Goal: Transaction & Acquisition: Purchase product/service

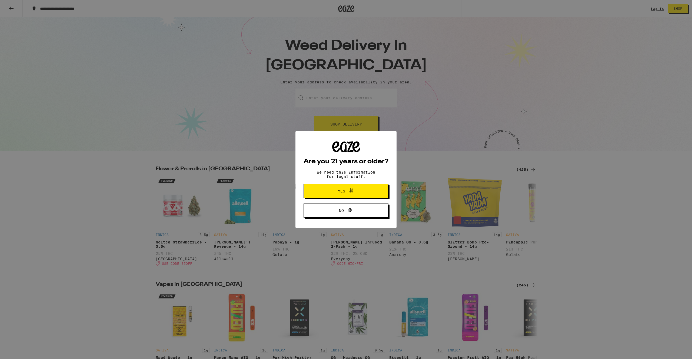
click at [340, 193] on span "Yes" at bounding box center [341, 191] width 7 height 4
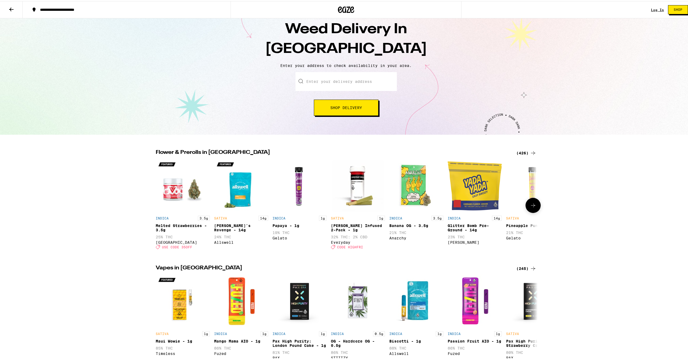
scroll to position [19, 0]
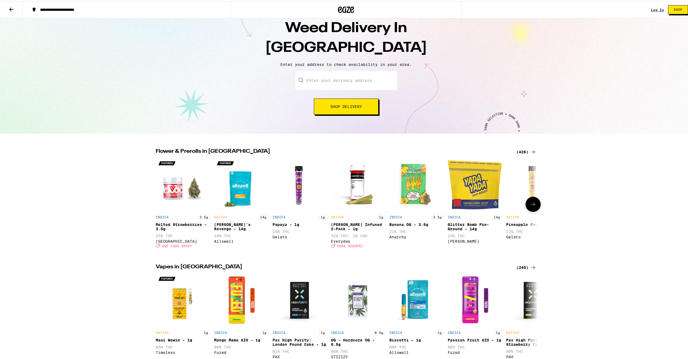
click at [169, 192] on img "Open page for Melted Strawberries - 3.5g from Ember Valley" at bounding box center [183, 184] width 54 height 54
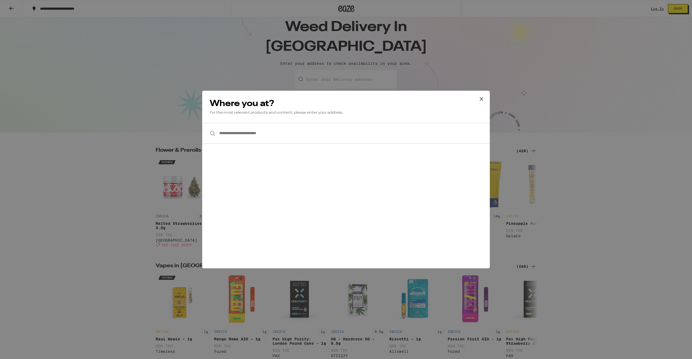
click at [280, 135] on input "**********" at bounding box center [345, 133] width 287 height 21
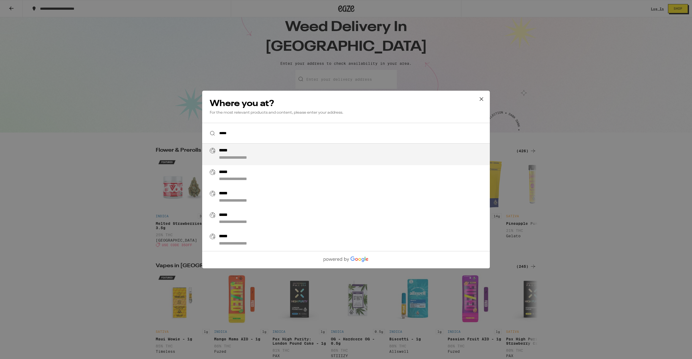
click at [244, 158] on div "**********" at bounding box center [243, 158] width 48 height 6
type input "**********"
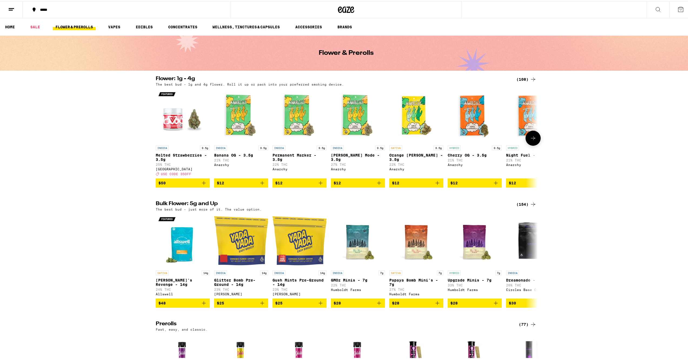
click at [200, 185] on icon "Add to bag" at bounding box center [203, 182] width 6 height 6
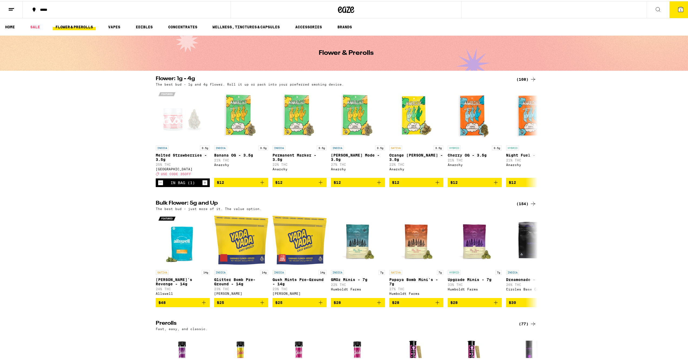
click at [677, 10] on icon at bounding box center [680, 8] width 6 height 6
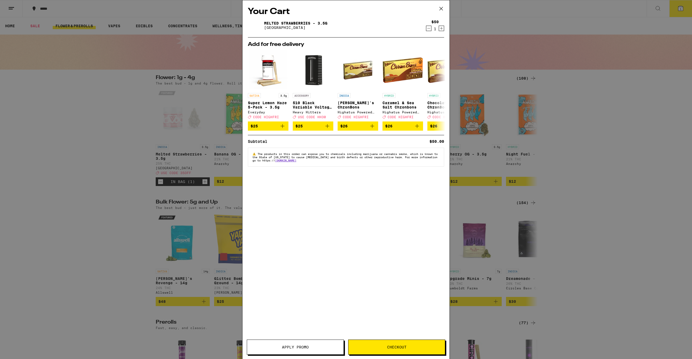
click at [294, 351] on button "Apply Promo" at bounding box center [295, 347] width 97 height 15
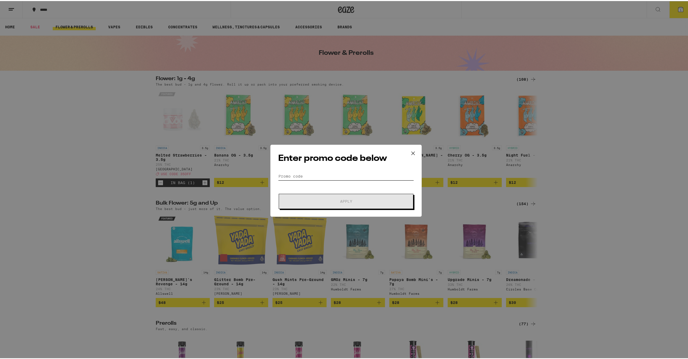
click at [343, 176] on input "Promo Code" at bounding box center [346, 175] width 136 height 8
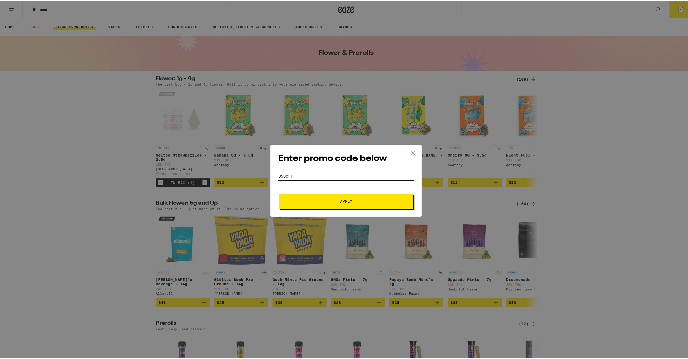
type input "350OFF"
click at [355, 199] on span "Apply" at bounding box center [345, 201] width 97 height 4
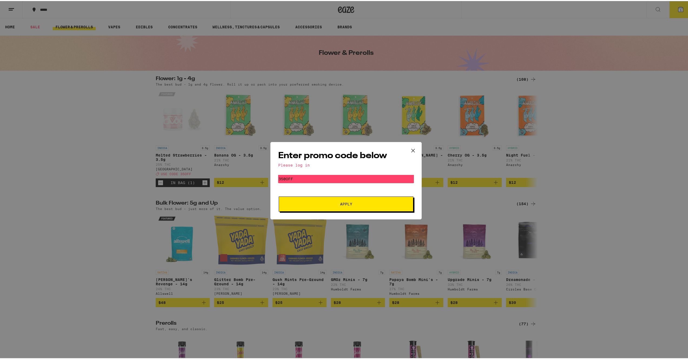
click at [410, 150] on icon at bounding box center [413, 150] width 8 height 8
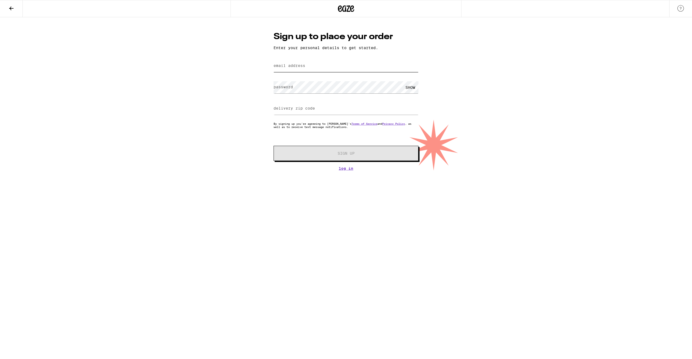
click at [313, 68] on input "email address" at bounding box center [345, 66] width 145 height 12
type input "[EMAIL_ADDRESS][DOMAIN_NAME]"
click at [305, 113] on input "delivery zip code" at bounding box center [345, 109] width 145 height 12
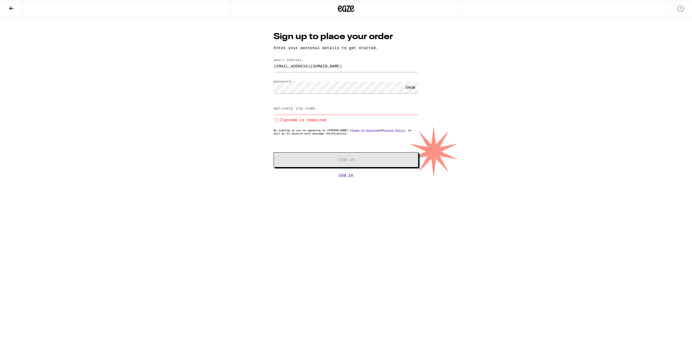
click at [406, 88] on div "SHOW" at bounding box center [410, 87] width 16 height 12
click at [329, 108] on input "delivery zip code" at bounding box center [345, 109] width 145 height 12
type input "94121"
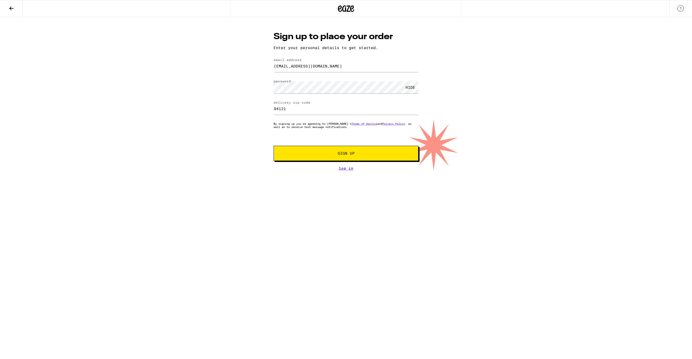
click at [330, 158] on button "Sign Up" at bounding box center [345, 153] width 145 height 15
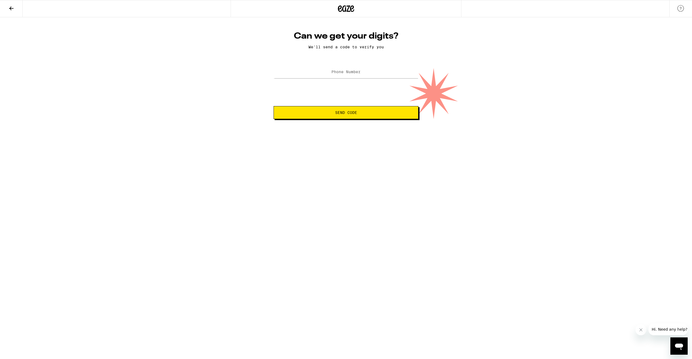
click at [344, 114] on span "Send Code" at bounding box center [346, 113] width 22 height 4
click at [330, 71] on input "Phone Number" at bounding box center [345, 72] width 145 height 12
type input "[PHONE_NUMBER]"
click at [342, 112] on span "Send Code" at bounding box center [346, 113] width 22 height 4
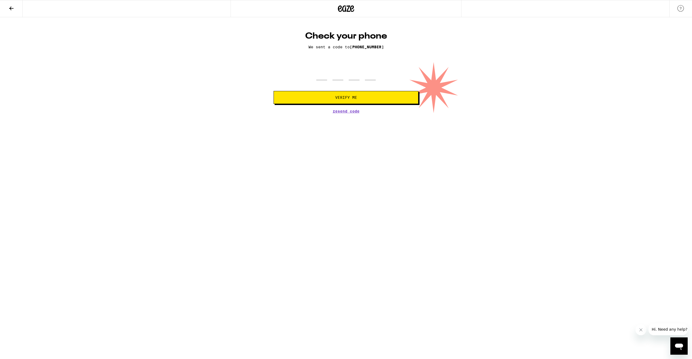
click at [342, 112] on span "Resend Code" at bounding box center [346, 111] width 27 height 4
click at [320, 77] on input "tel" at bounding box center [321, 72] width 11 height 16
type input "6"
type input "4"
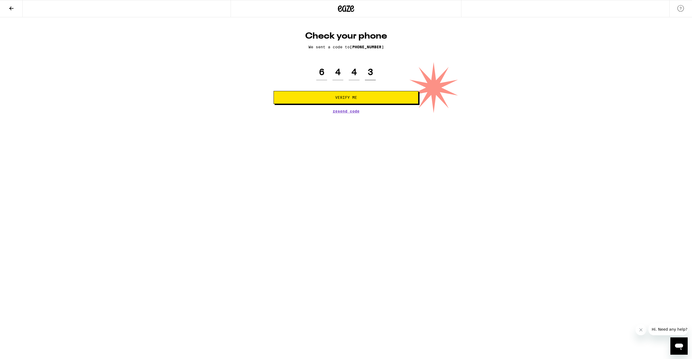
type input "3"
click at [360, 101] on button "Verify Me" at bounding box center [345, 97] width 145 height 13
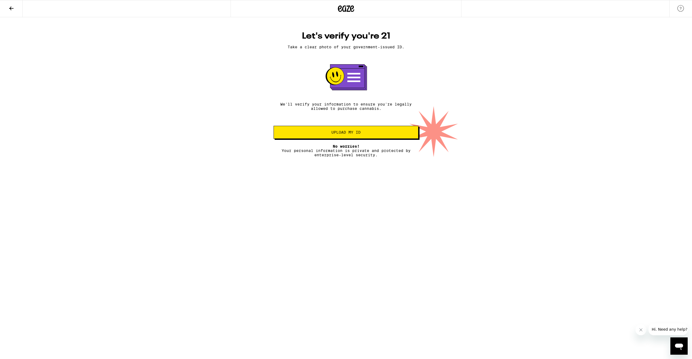
click at [361, 136] on button "Upload my ID" at bounding box center [345, 132] width 145 height 13
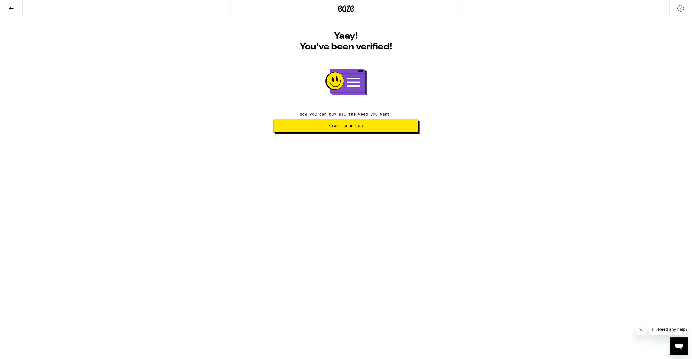
click at [353, 128] on span "Start Shopping" at bounding box center [346, 126] width 34 height 4
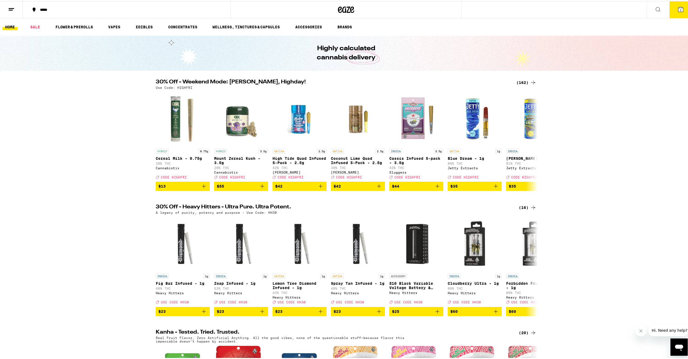
click at [679, 8] on icon at bounding box center [680, 8] width 6 height 6
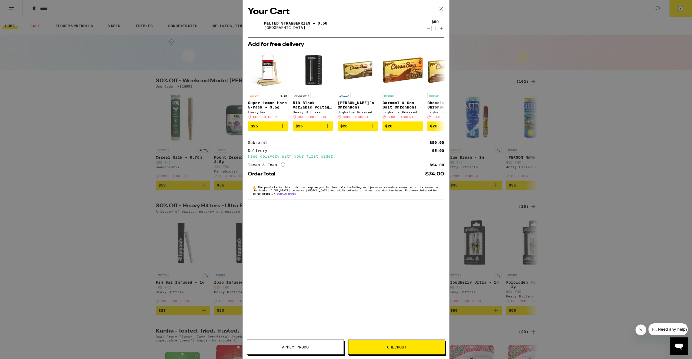
click at [319, 158] on div "Free delivery with your first order!" at bounding box center [346, 157] width 196 height 4
click at [347, 229] on div "Your Cart Melted Strawberries - 3.5g Ember Valley $50 1 Add for free delivery S…" at bounding box center [345, 171] width 207 height 343
click at [381, 348] on span "Checkout" at bounding box center [396, 348] width 96 height 4
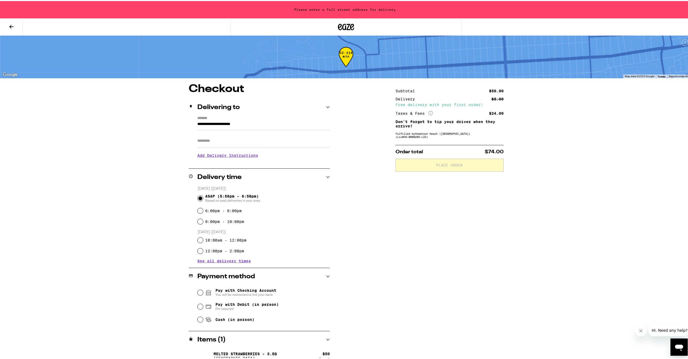
click at [408, 122] on p "Don't forget to tip your driver when they arrive!" at bounding box center [449, 123] width 108 height 9
click at [367, 131] on div "**********" at bounding box center [345, 225] width 389 height 285
click at [11, 24] on icon at bounding box center [11, 26] width 4 height 4
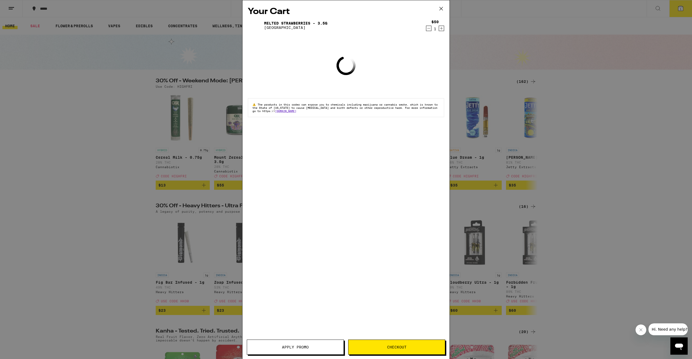
click at [441, 9] on icon at bounding box center [441, 9] width 8 height 8
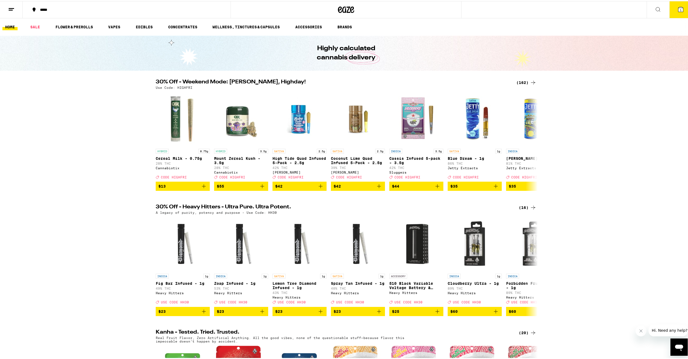
click at [677, 11] on icon at bounding box center [680, 8] width 6 height 6
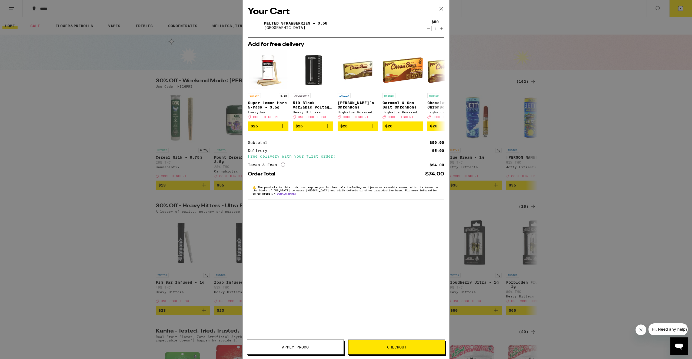
click at [304, 346] on span "Apply Promo" at bounding box center [295, 348] width 27 height 4
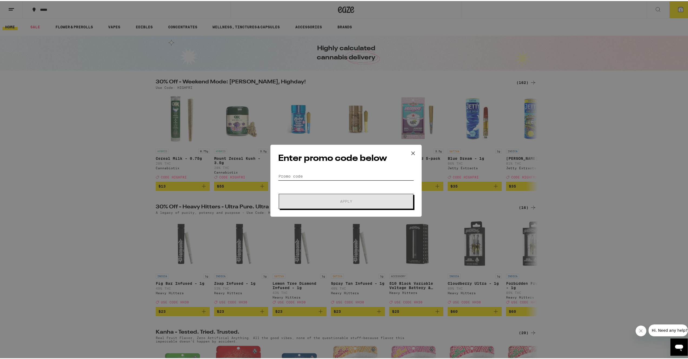
click at [349, 174] on input "Promo Code" at bounding box center [346, 175] width 136 height 8
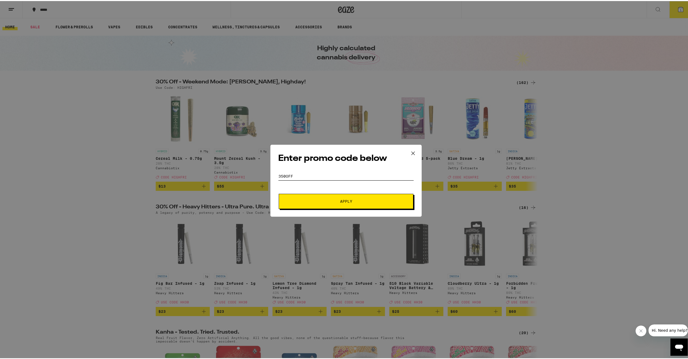
type input "350OFF"
click at [279, 193] on button "Apply" at bounding box center [346, 200] width 135 height 15
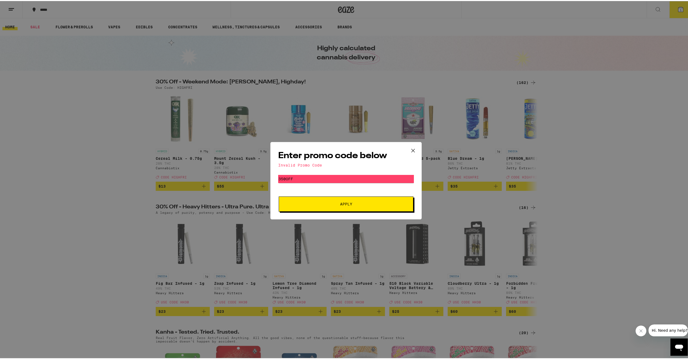
click at [352, 204] on span "Apply" at bounding box center [345, 203] width 97 height 4
click at [410, 149] on icon at bounding box center [413, 150] width 8 height 8
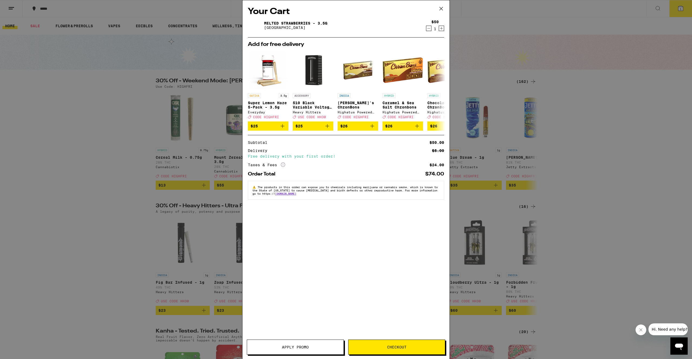
click at [442, 9] on icon at bounding box center [441, 9] width 8 height 8
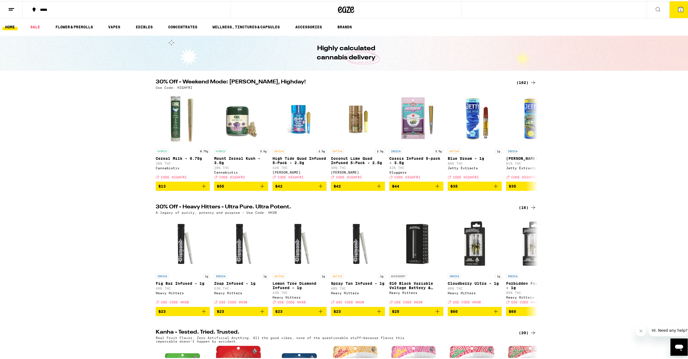
click at [679, 8] on span "1" at bounding box center [680, 8] width 2 height 3
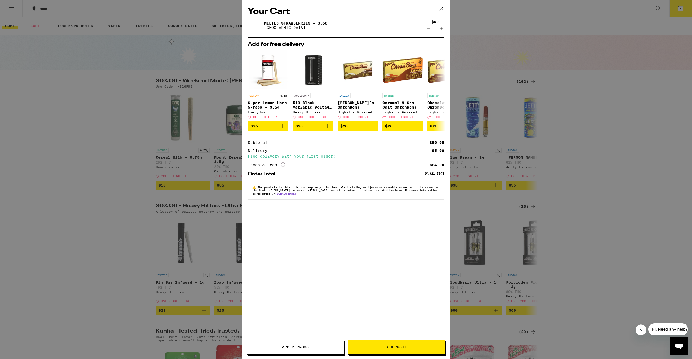
click at [428, 28] on icon "Decrement" at bounding box center [428, 28] width 5 height 6
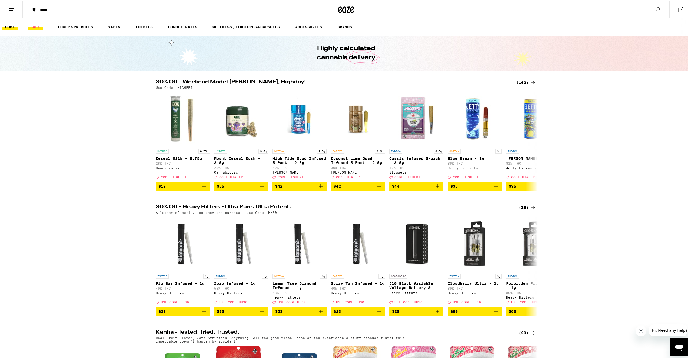
click at [35, 25] on link "SALE" at bounding box center [35, 26] width 15 height 6
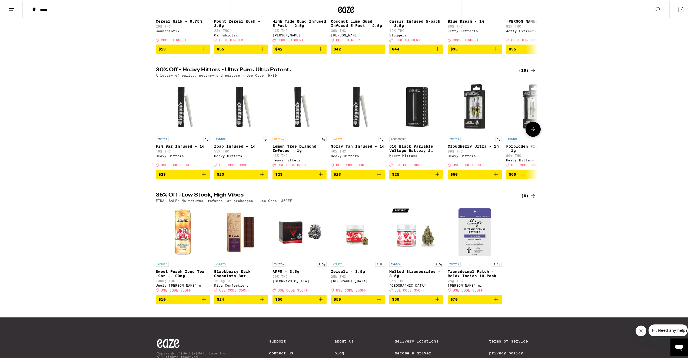
scroll to position [135, 0]
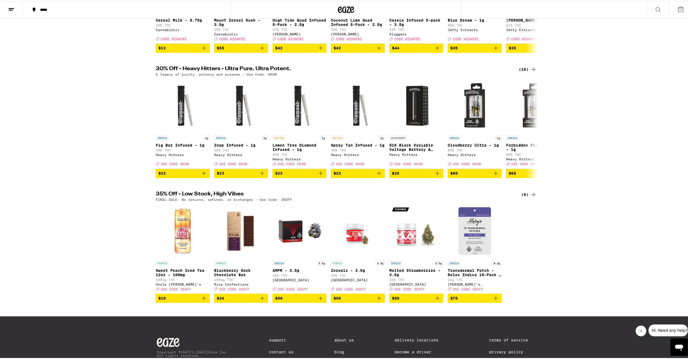
click at [399, 246] on img "Open page for Melted Strawberries - 3.5g from Ember Valley" at bounding box center [416, 230] width 54 height 54
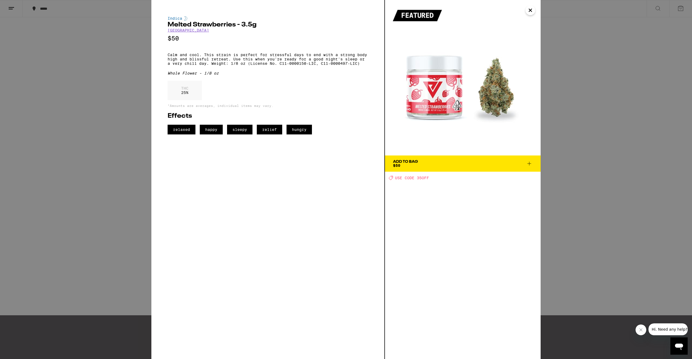
click at [431, 167] on span "Add To Bag $50" at bounding box center [462, 164] width 139 height 8
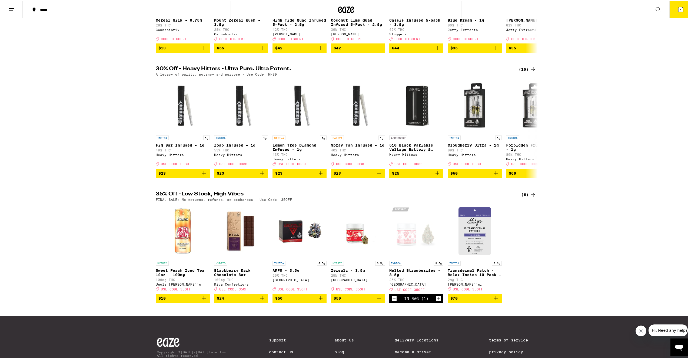
click at [678, 6] on icon at bounding box center [680, 8] width 5 height 5
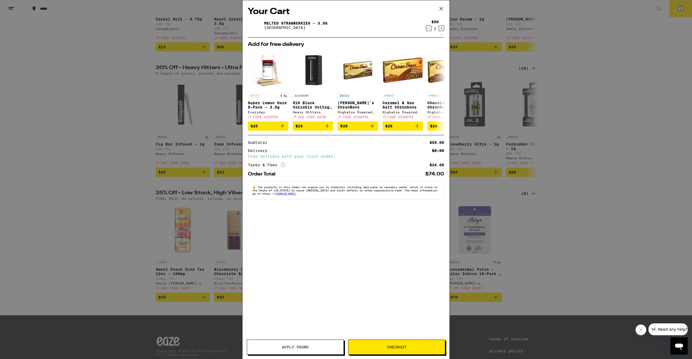
click at [310, 349] on button "Apply Promo" at bounding box center [295, 347] width 97 height 15
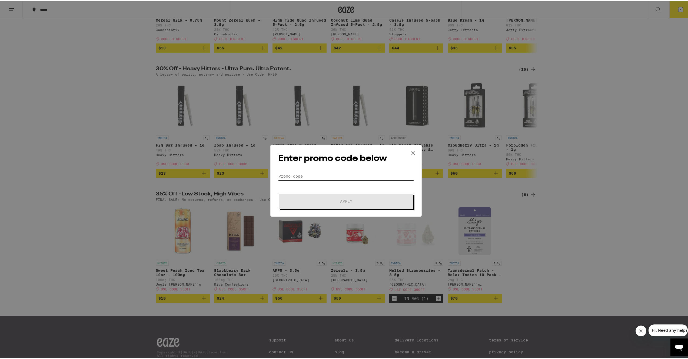
click at [334, 176] on input "Promo Code" at bounding box center [346, 175] width 136 height 8
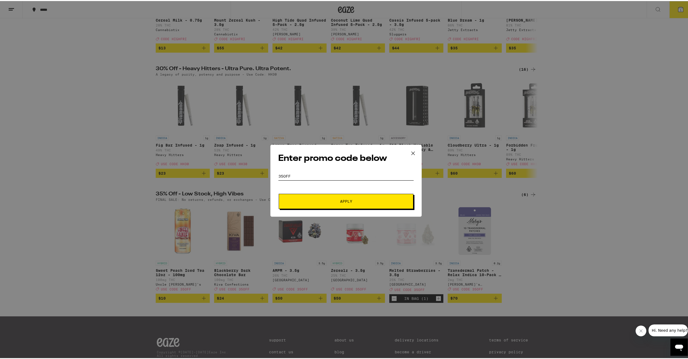
type input "35off"
click at [362, 201] on span "Apply" at bounding box center [345, 201] width 97 height 4
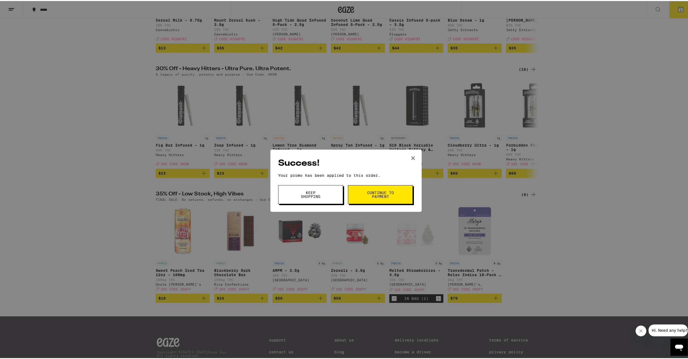
click at [381, 193] on span "Continue to payment" at bounding box center [380, 194] width 28 height 8
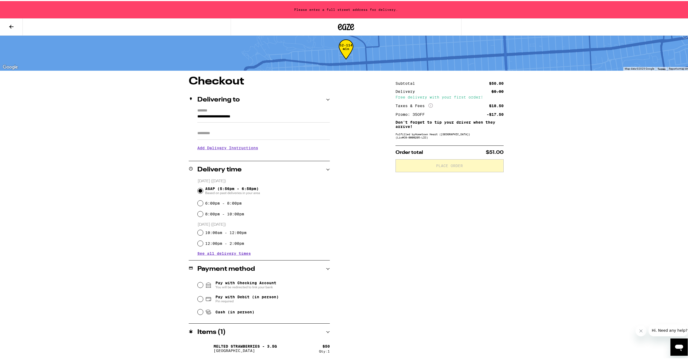
scroll to position [8, 0]
click at [209, 135] on input "Apt/Suite" at bounding box center [263, 131] width 132 height 13
click at [261, 116] on input "**********" at bounding box center [263, 116] width 132 height 9
click at [359, 145] on div "**********" at bounding box center [345, 217] width 389 height 285
click at [326, 98] on icon at bounding box center [328, 98] width 4 height 4
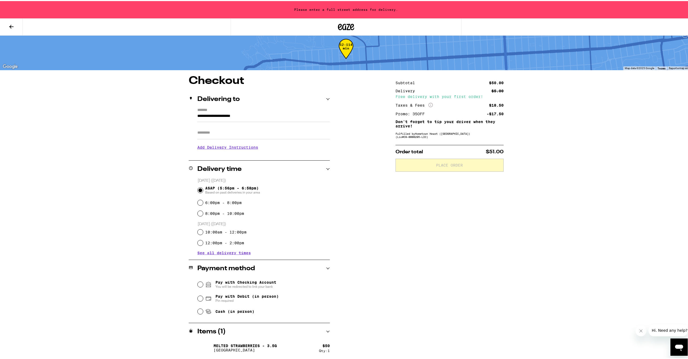
scroll to position [0, 0]
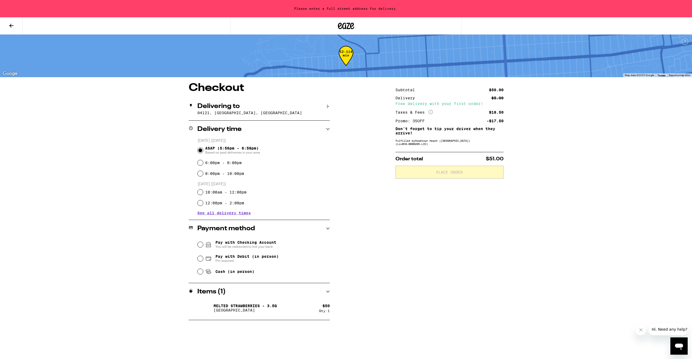
click at [326, 98] on div "Delivering to [GEOGRAPHIC_DATA], [GEOGRAPHIC_DATA]" at bounding box center [259, 109] width 141 height 23
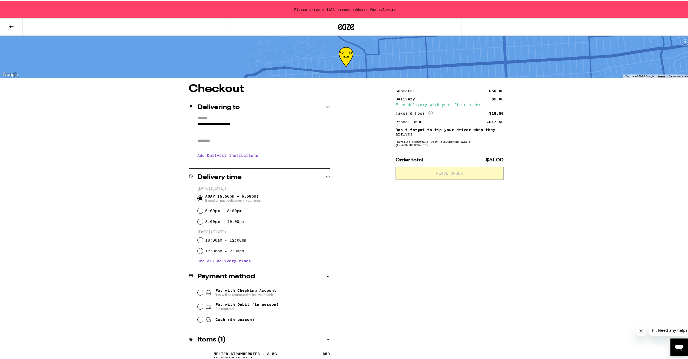
click at [207, 124] on input "**********" at bounding box center [263, 124] width 132 height 9
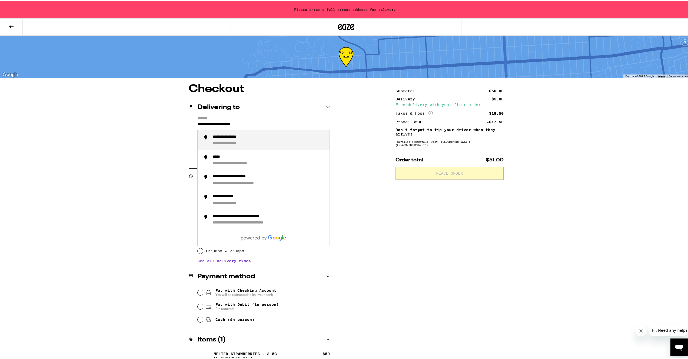
click at [357, 153] on div "**********" at bounding box center [345, 225] width 389 height 285
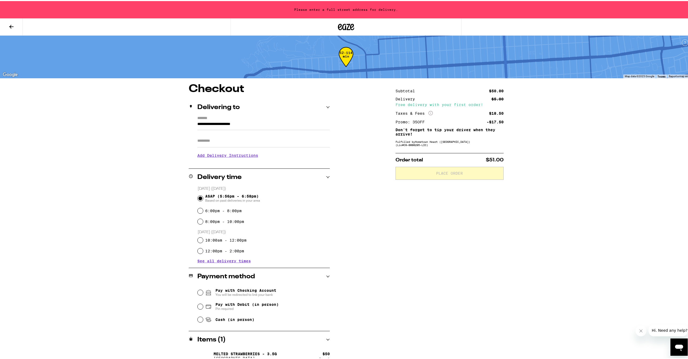
click at [228, 157] on h3 "Add Delivery Instructions" at bounding box center [263, 154] width 132 height 12
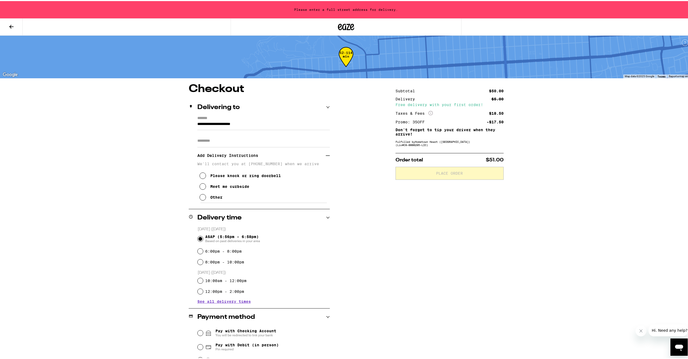
click at [212, 141] on input "Apt/Suite" at bounding box center [263, 139] width 132 height 13
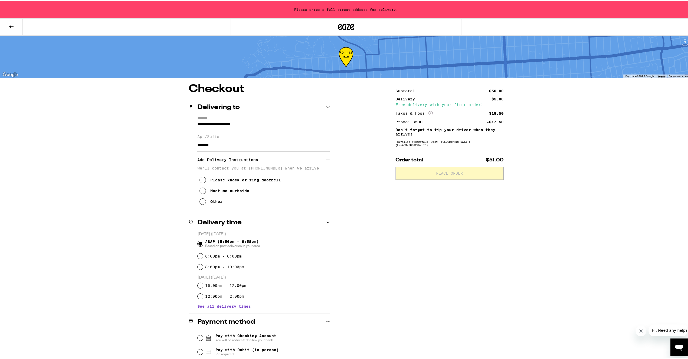
type input "********"
click at [243, 124] on input "**********" at bounding box center [263, 124] width 132 height 9
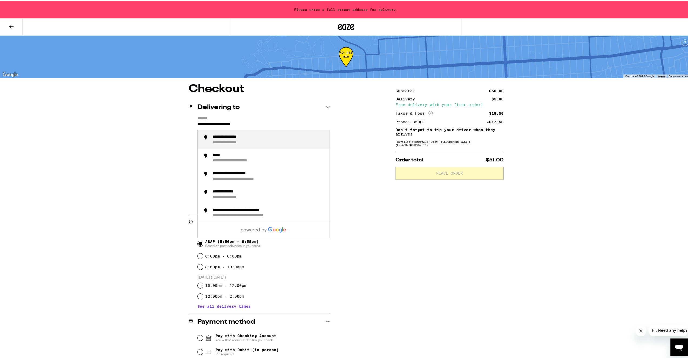
click at [243, 124] on input "**********" at bounding box center [263, 124] width 132 height 9
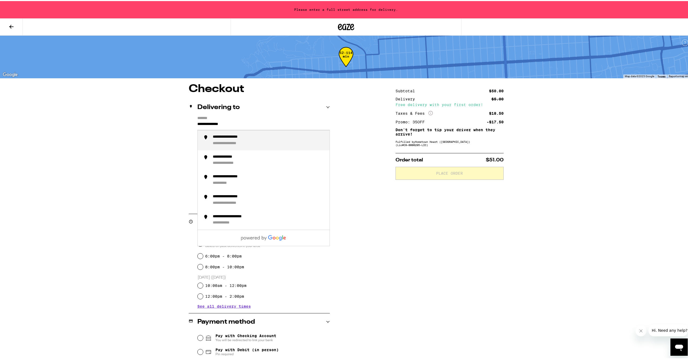
click at [253, 141] on div "**********" at bounding box center [269, 139] width 112 height 11
type input "**********"
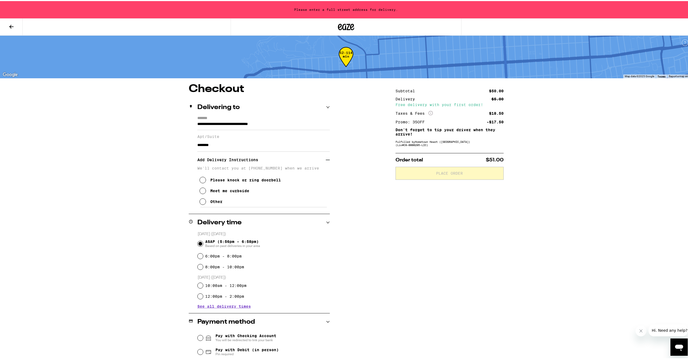
drag, startPoint x: 219, startPoint y: 145, endPoint x: 153, endPoint y: 142, distance: 65.7
click at [153, 142] on div "**********" at bounding box center [345, 248] width 389 height 330
